Goal: Information Seeking & Learning: Understand process/instructions

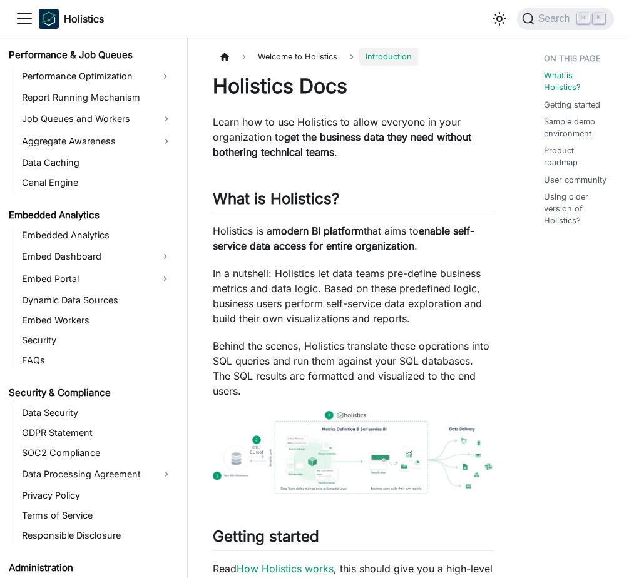
scroll to position [1003, 0]
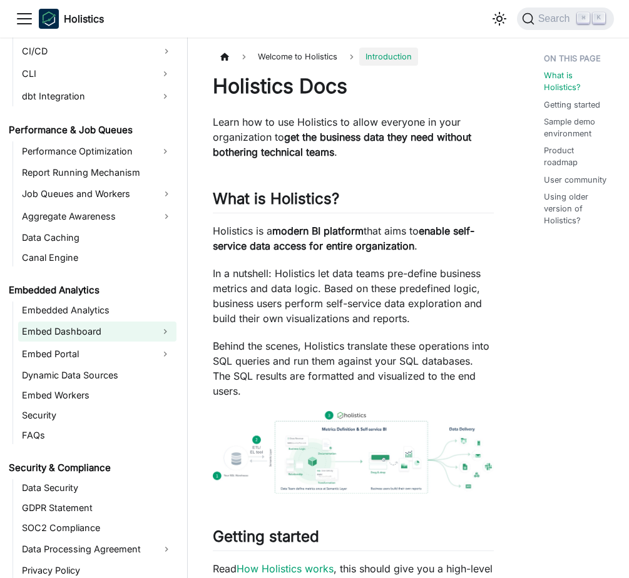
click at [95, 330] on link "Embed Dashboard" at bounding box center [86, 332] width 136 height 20
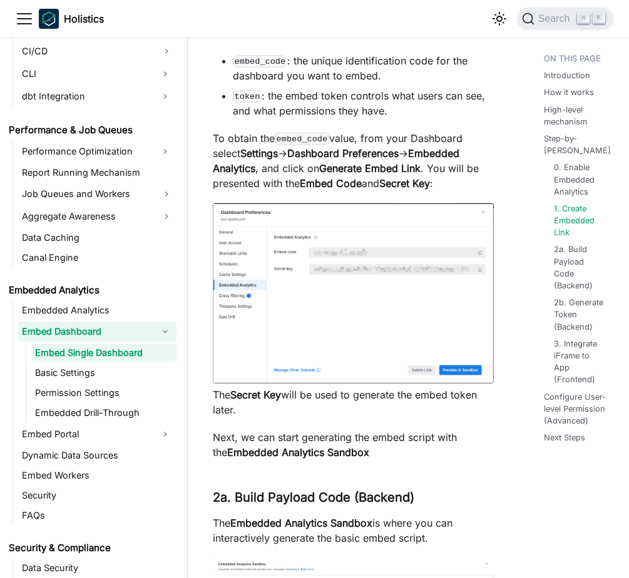
scroll to position [2011, 0]
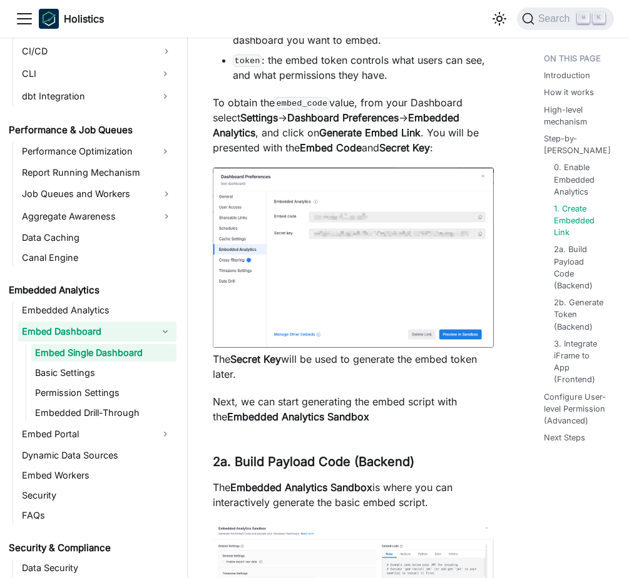
click at [386, 255] on img at bounding box center [353, 258] width 281 height 180
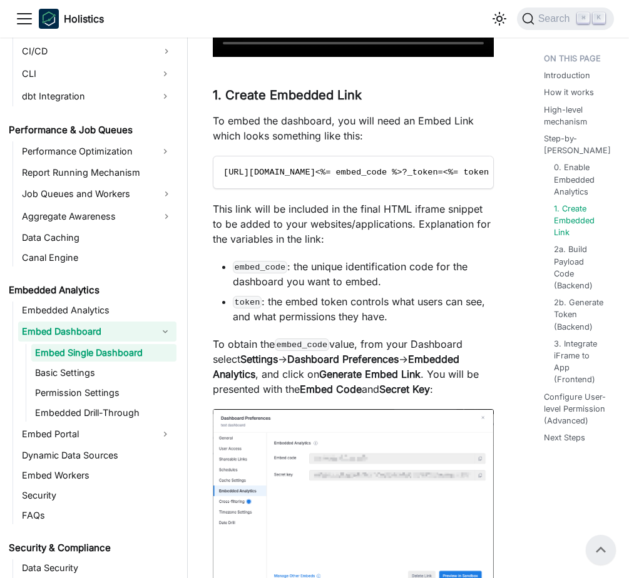
scroll to position [1765, 0]
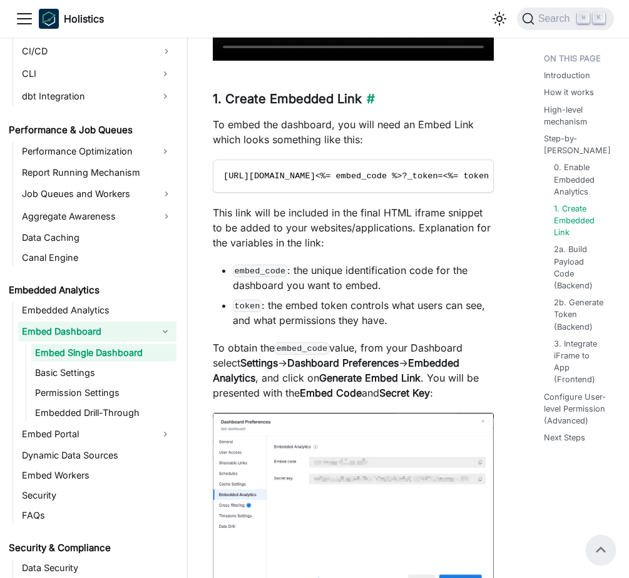
click at [375, 107] on h3 "1. Create Embedded Link ​" at bounding box center [353, 99] width 281 height 16
click at [365, 106] on link "​" at bounding box center [368, 98] width 13 height 15
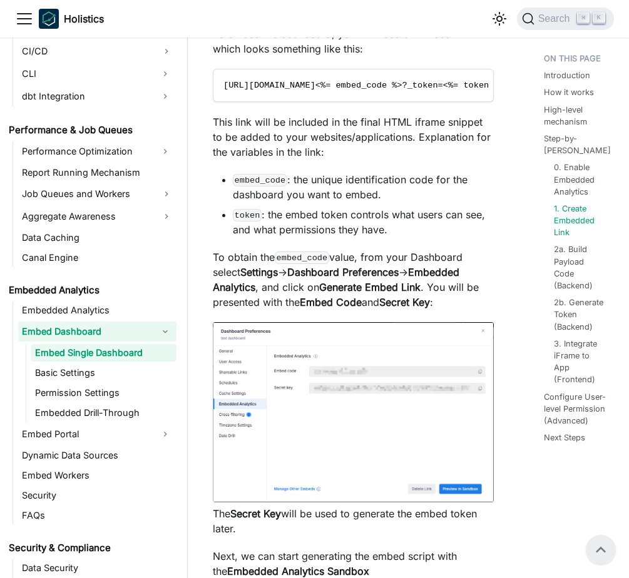
scroll to position [1853, 0]
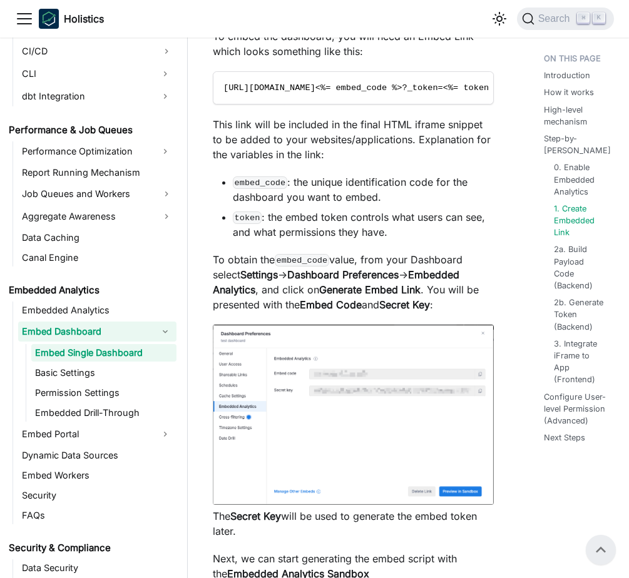
click at [318, 388] on img at bounding box center [353, 415] width 281 height 180
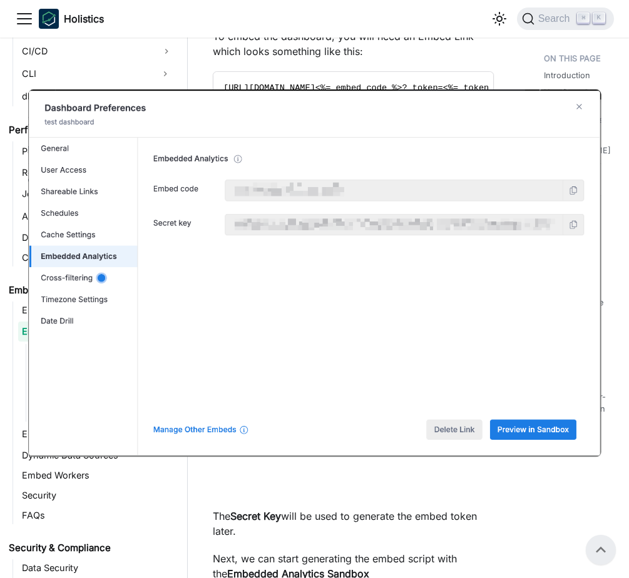
click at [423, 356] on img at bounding box center [314, 273] width 573 height 367
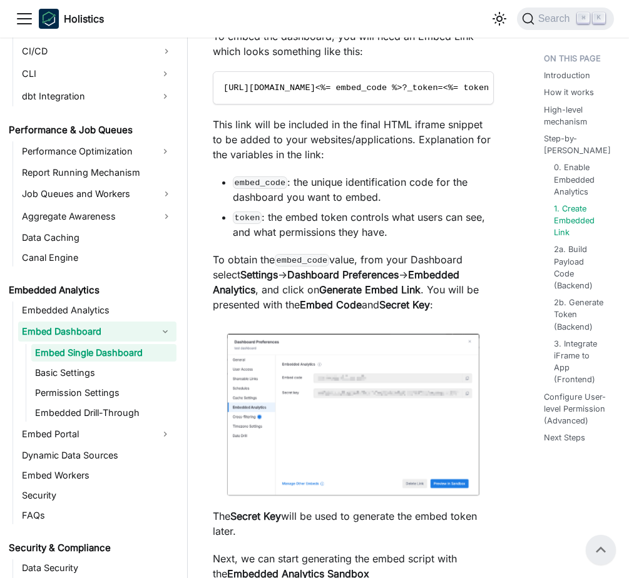
click at [397, 281] on strong "Dashboard Preferences" at bounding box center [342, 275] width 111 height 13
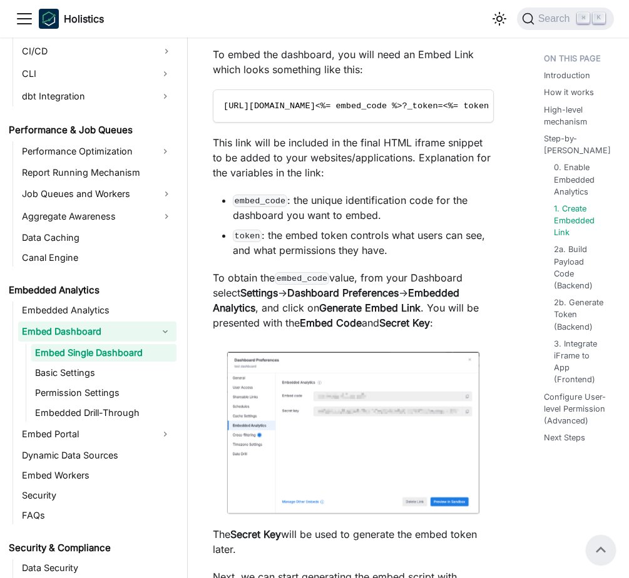
scroll to position [1835, 0]
drag, startPoint x: 428, startPoint y: 320, endPoint x: 325, endPoint y: 321, distance: 102.7
click at [325, 315] on strong "Generate Embed Link" at bounding box center [369, 308] width 101 height 13
copy strong "Generate Embed Link"
click at [376, 331] on p "To obtain the embed_code value, from your Dashboard select Settings -> Dashboar…" at bounding box center [353, 301] width 281 height 60
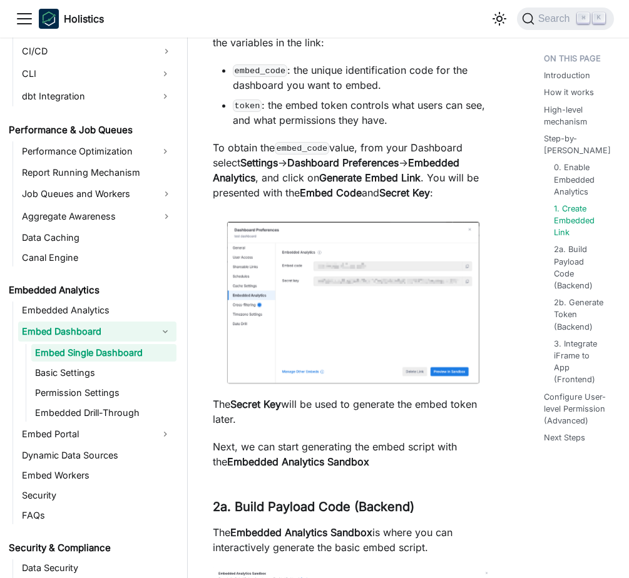
scroll to position [2017, 0]
